Goal: Task Accomplishment & Management: Complete application form

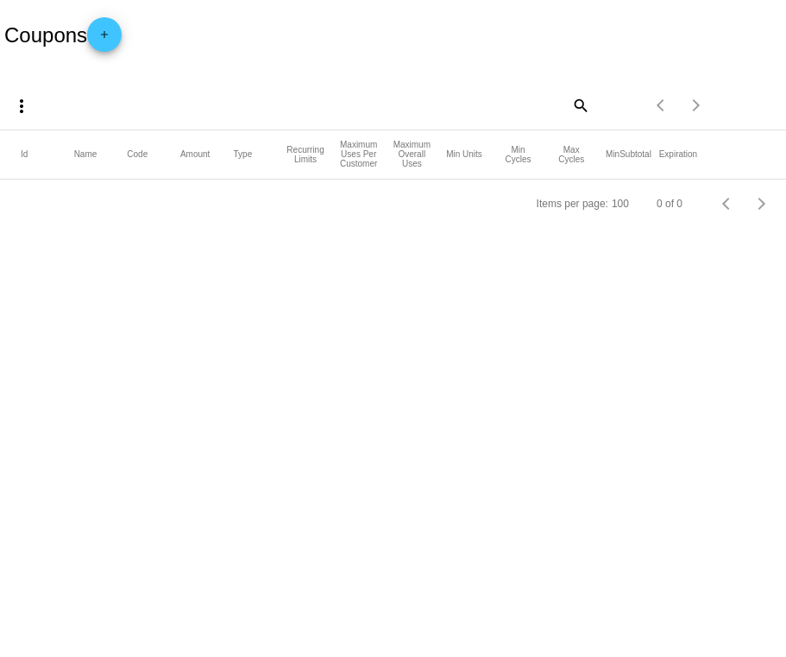
click at [112, 42] on mat-icon "add" at bounding box center [104, 38] width 21 height 21
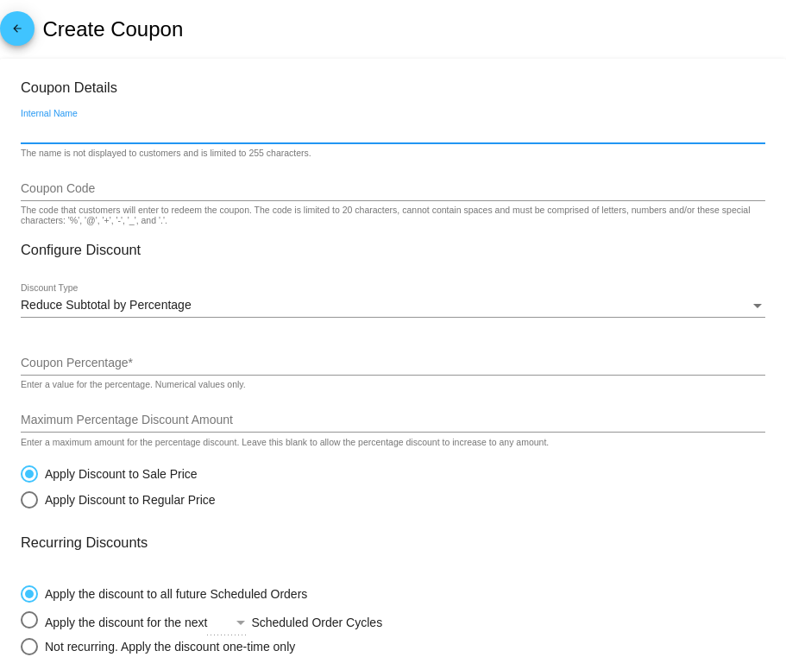
click at [106, 127] on input "Internal Name" at bounding box center [393, 131] width 745 height 14
paste input "DRJESTER"
type input "DRJESTER"
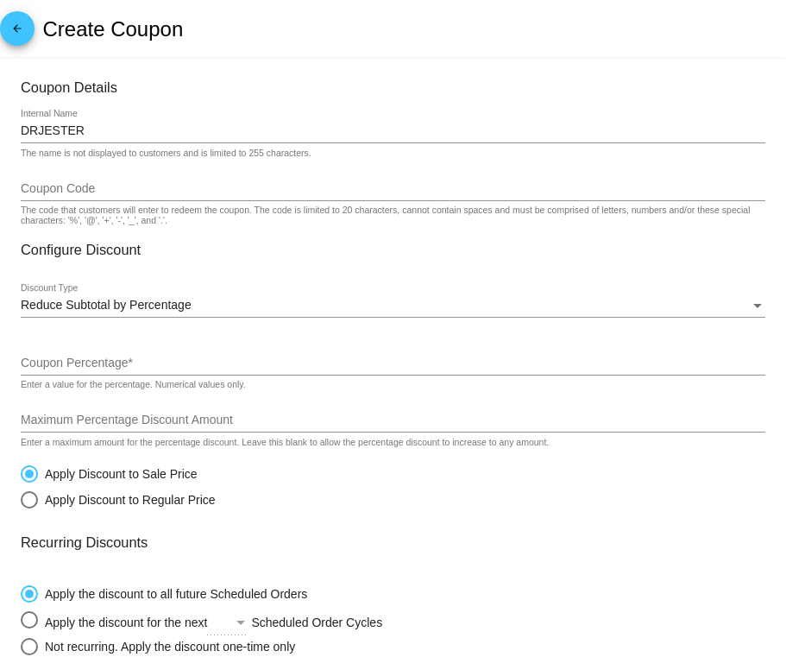
click at [79, 180] on div "Coupon Code" at bounding box center [393, 184] width 745 height 34
paste input "DRJESTER"
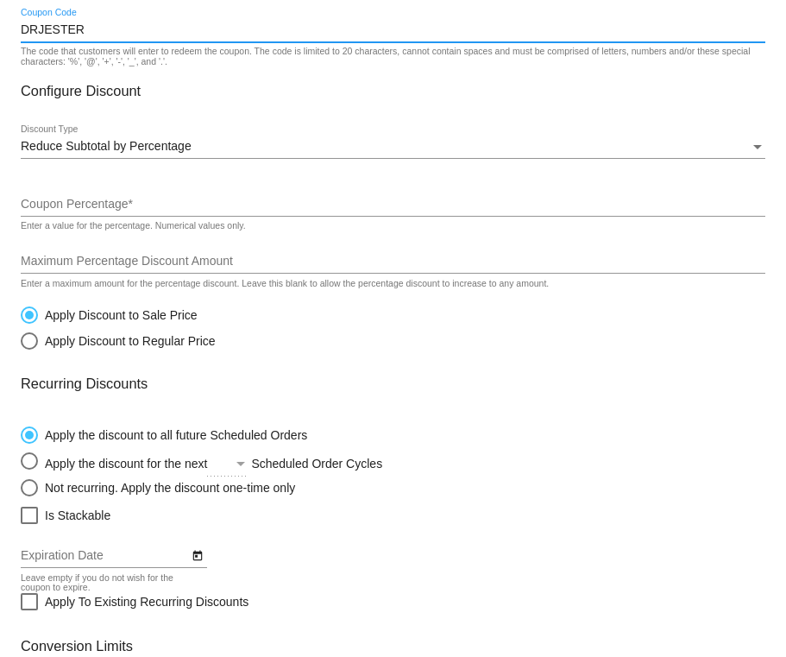
scroll to position [216, 0]
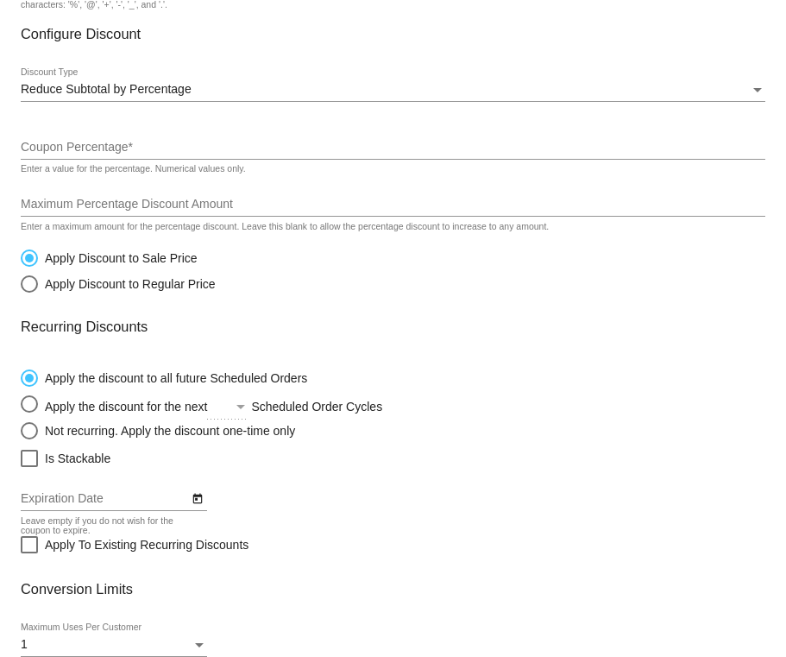
type input "DRJESTER"
click at [75, 149] on input "Coupon Percentage *" at bounding box center [393, 148] width 745 height 14
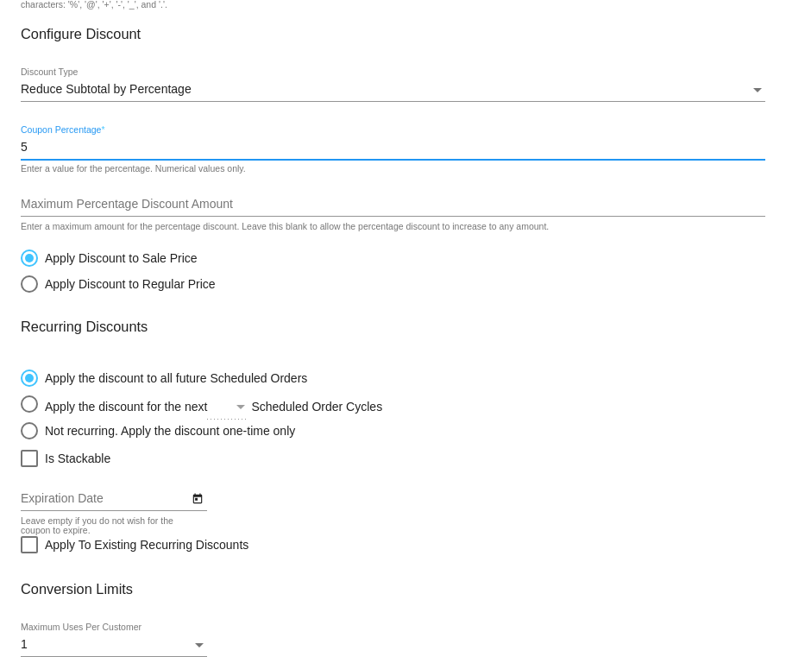
type input "5"
click at [74, 200] on div "Maximum Percentage Discount Amount" at bounding box center [393, 200] width 745 height 34
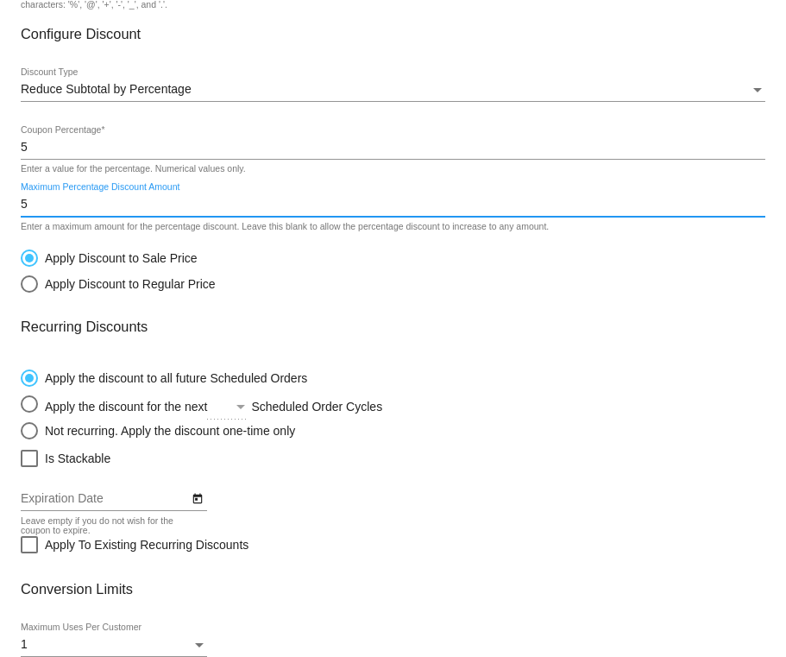
scroll to position [407, 0]
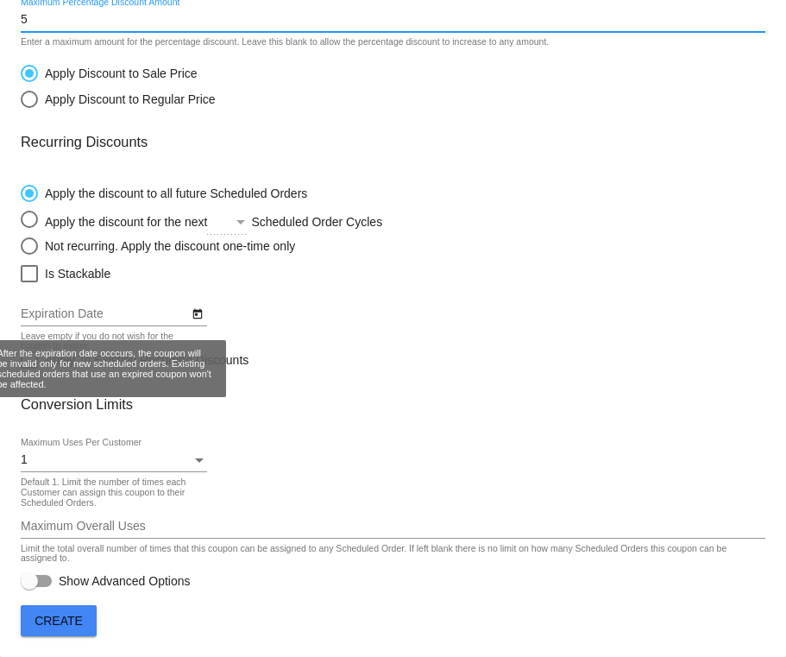
type input "5"
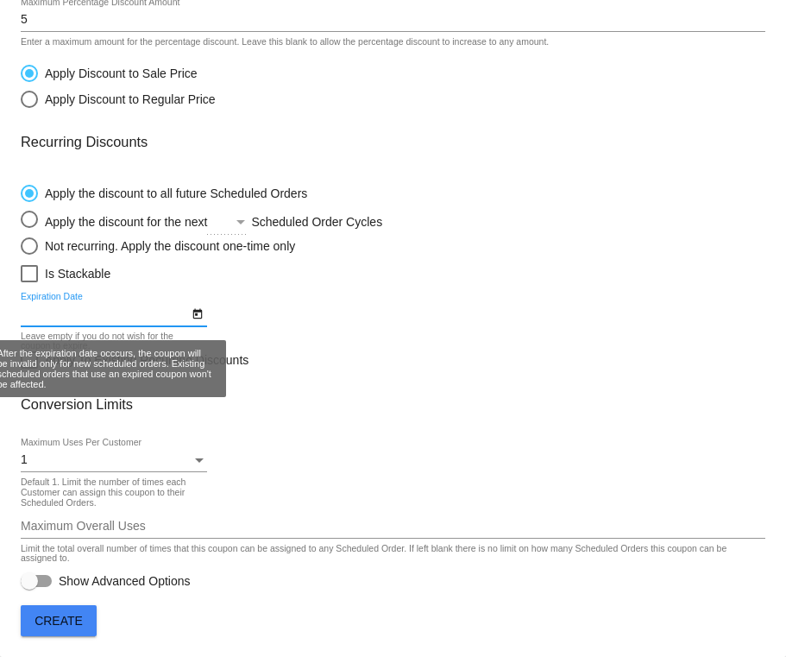
click at [51, 318] on input "Expiration Date" at bounding box center [105, 314] width 168 height 14
click at [77, 316] on input "Expiration Date" at bounding box center [105, 314] width 168 height 14
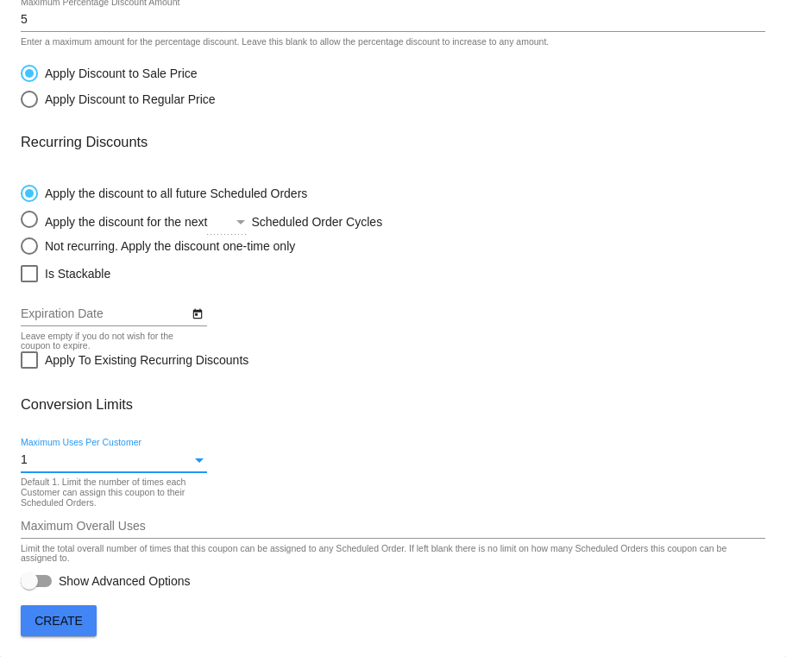
click at [130, 459] on div "1" at bounding box center [106, 460] width 171 height 14
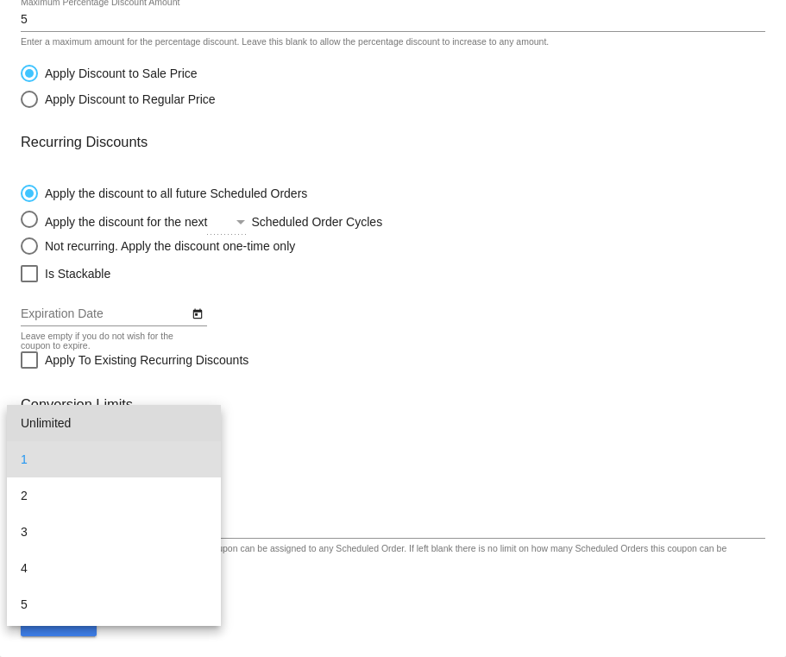
click at [117, 421] on span "Unlimited" at bounding box center [114, 423] width 186 height 36
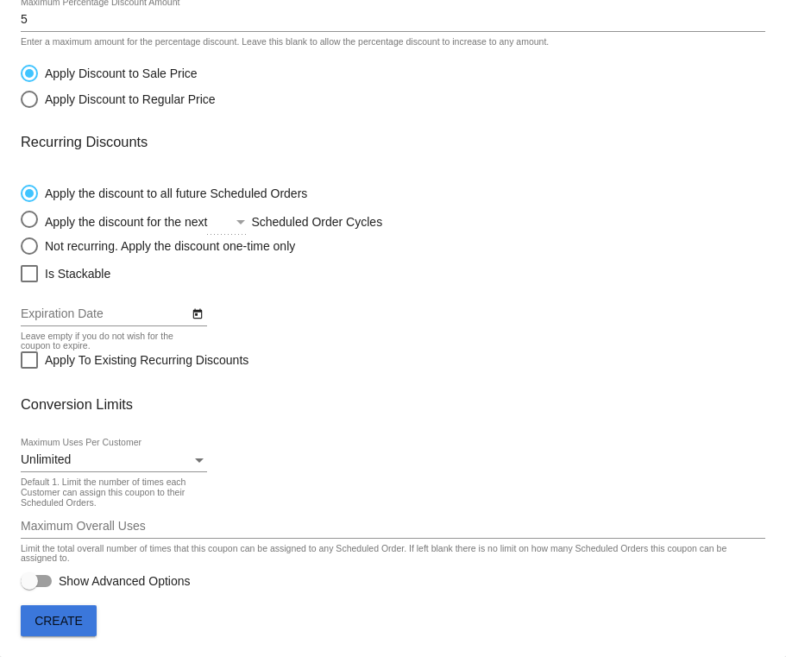
click at [81, 619] on span "Create" at bounding box center [59, 621] width 48 height 14
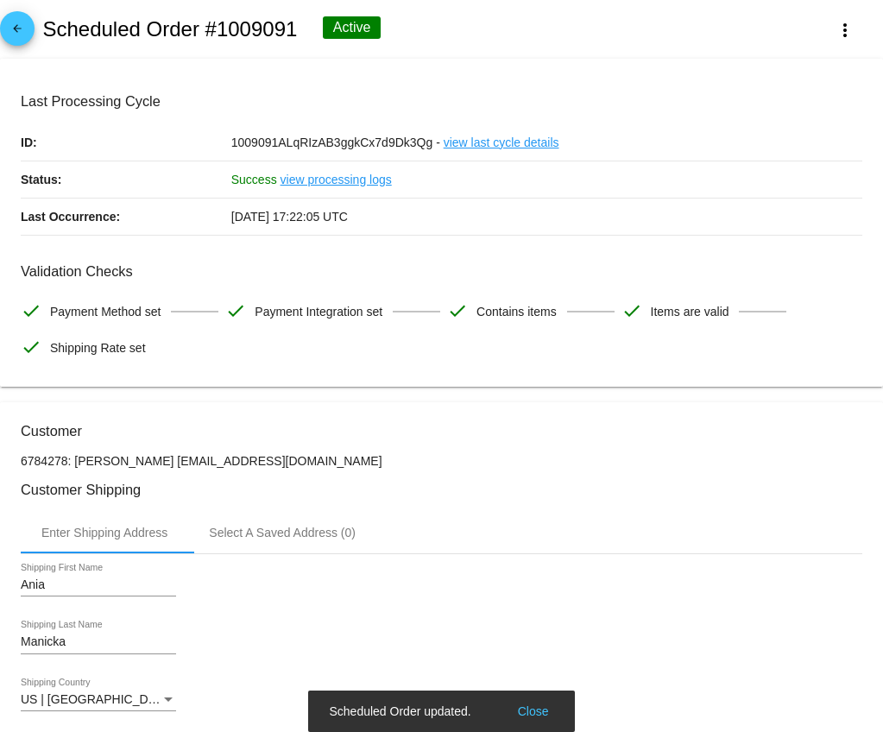
scroll to position [1411, 0]
